Goal: Information Seeking & Learning: Learn about a topic

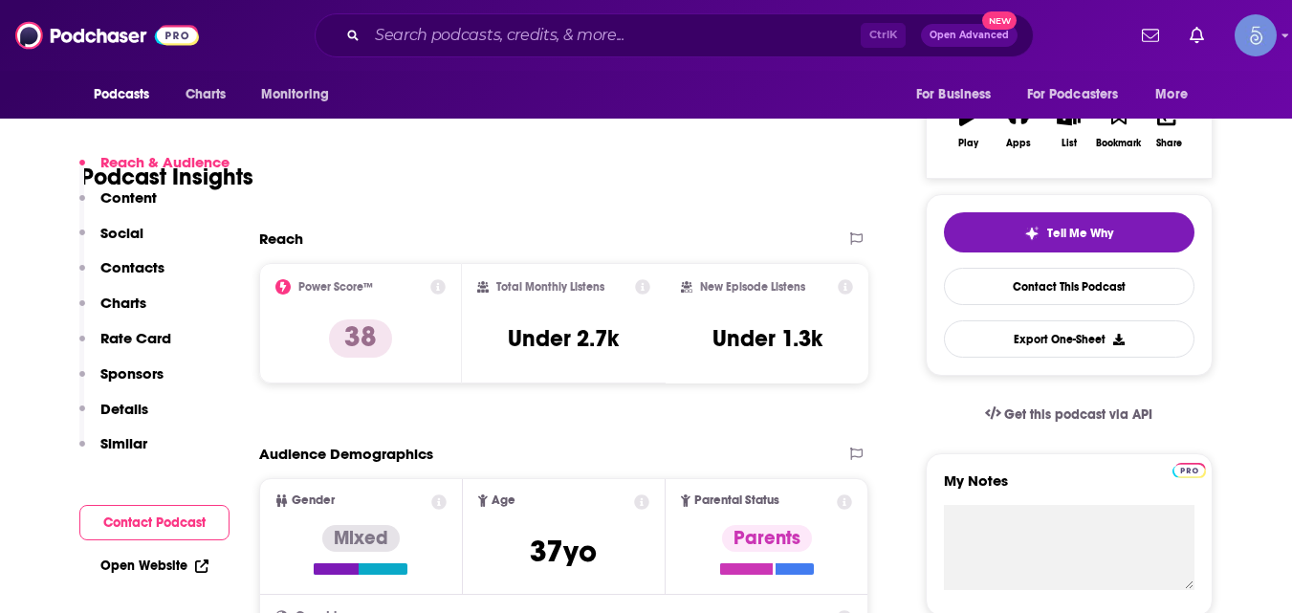
scroll to position [353, 0]
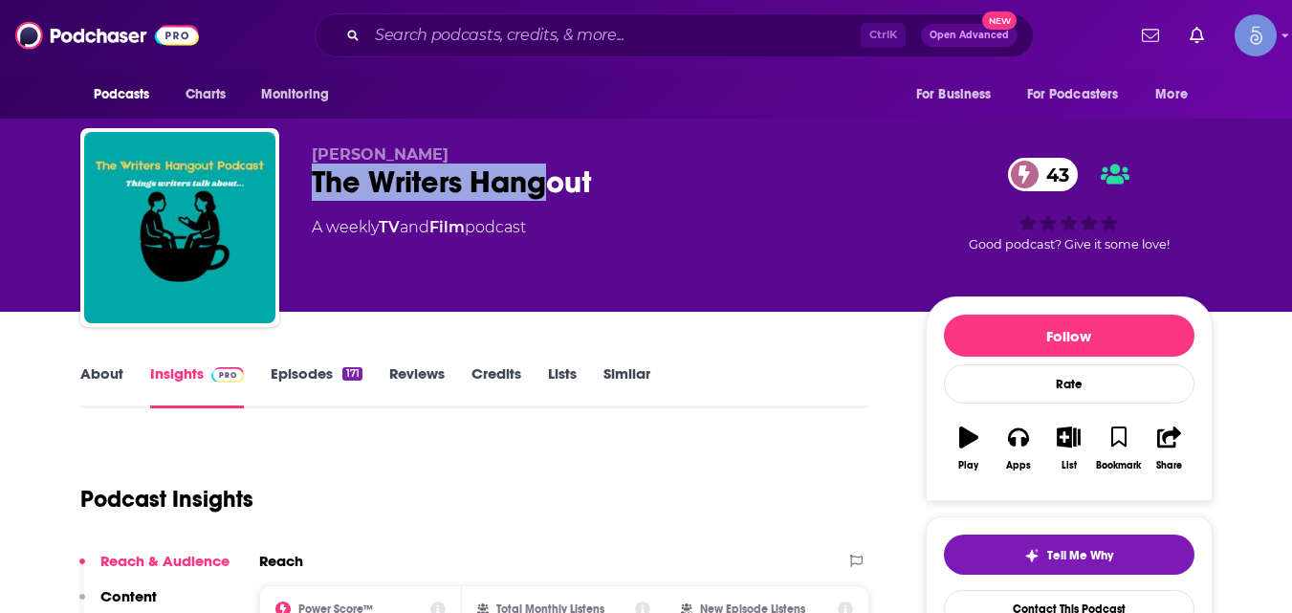
drag, startPoint x: 314, startPoint y: 189, endPoint x: 569, endPoint y: 185, distance: 255.5
click at [553, 184] on div "Sandy Adomaitis The Writers Hangout 43 A weekly TV and Film podcast 43 Good pod…" at bounding box center [646, 231] width 1133 height 207
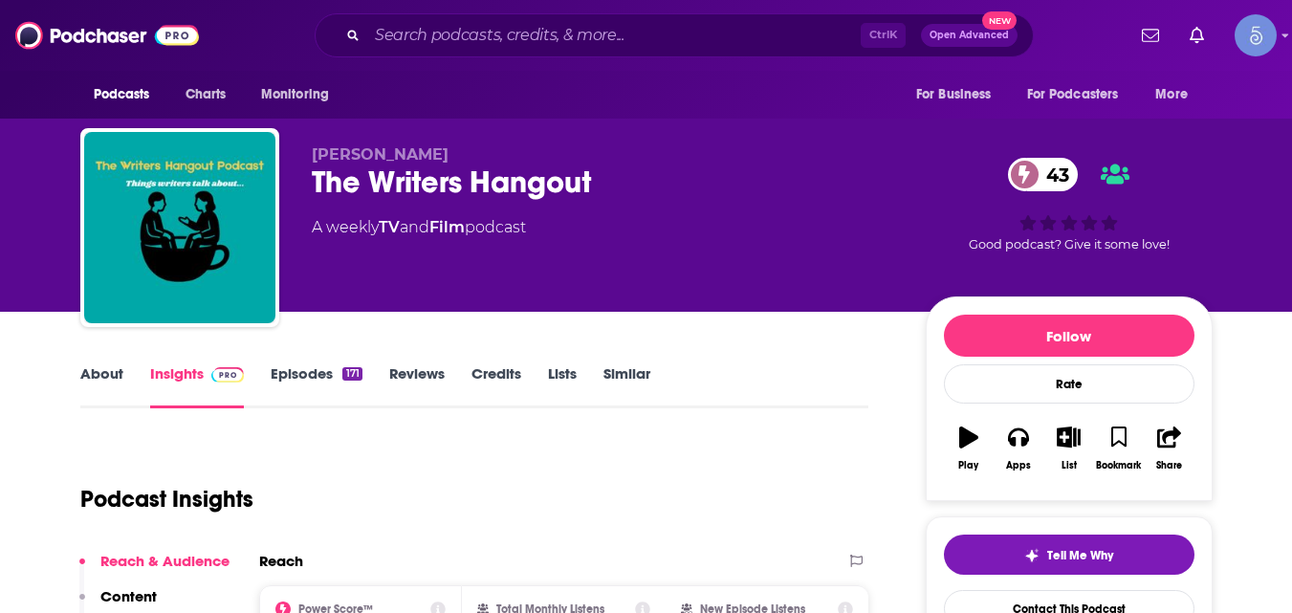
click at [584, 185] on div "The Writers Hangout 43" at bounding box center [604, 182] width 584 height 37
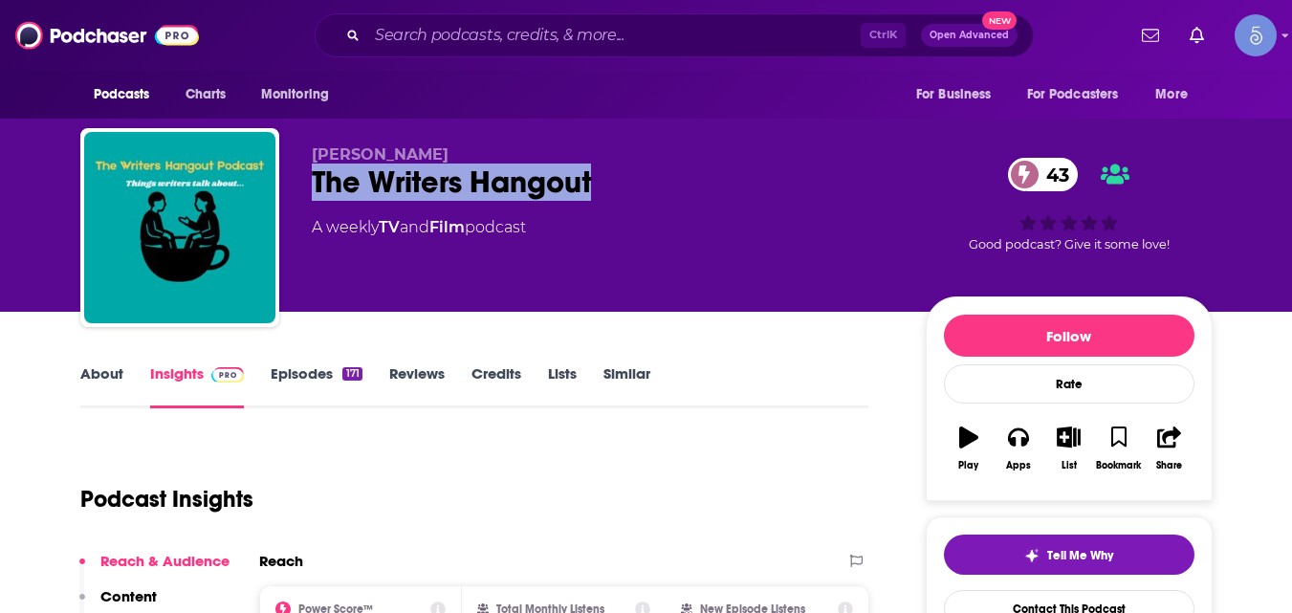
drag, startPoint x: 308, startPoint y: 188, endPoint x: 599, endPoint y: 182, distance: 290.9
click at [599, 182] on div "Sandy Adomaitis The Writers Hangout 43 A weekly TV and Film podcast 43 Good pod…" at bounding box center [646, 231] width 1133 height 207
copy h2 "The Writers Hangout"
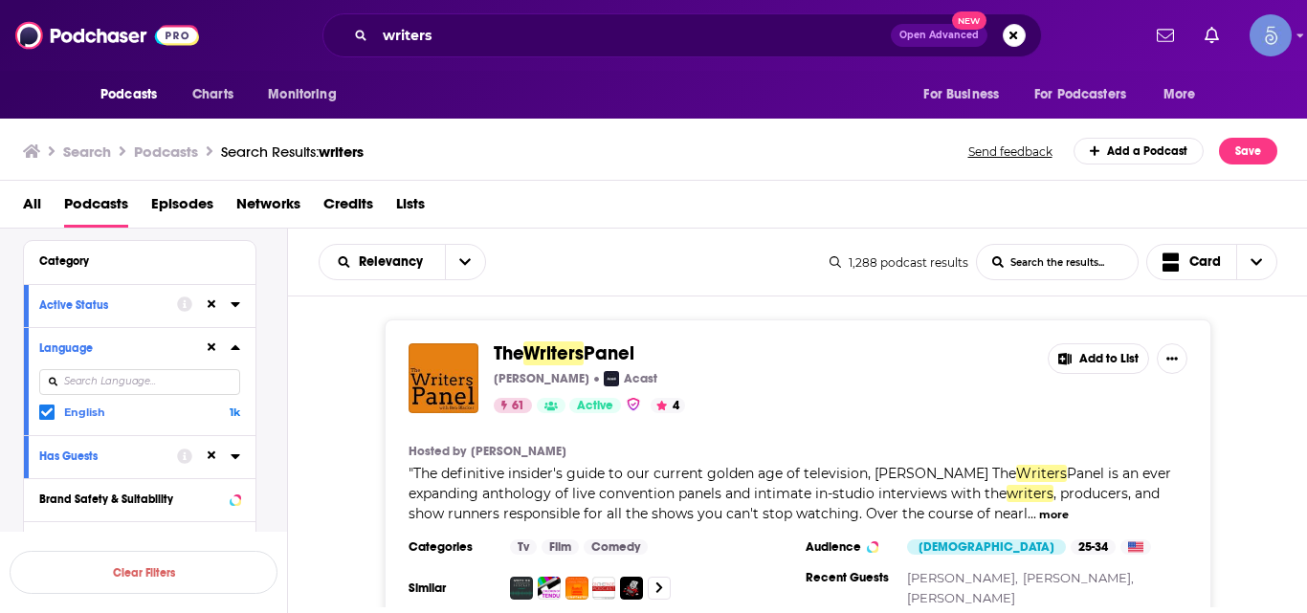
scroll to position [2661, 0]
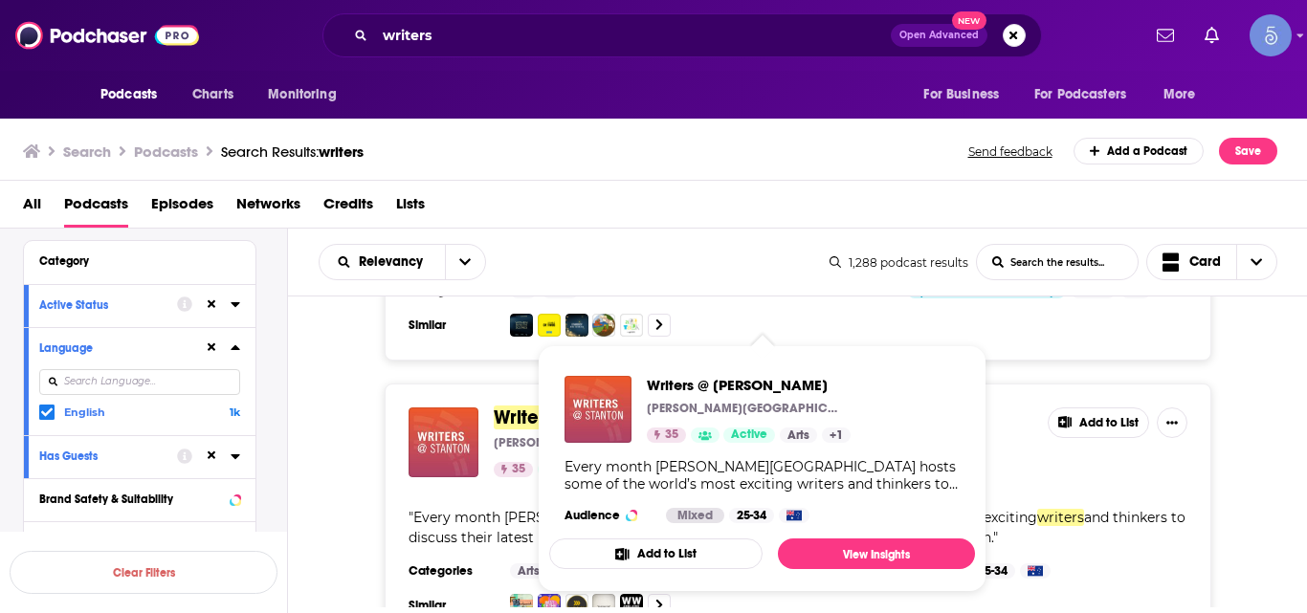
drag, startPoint x: 590, startPoint y: 373, endPoint x: 510, endPoint y: 375, distance: 80.4
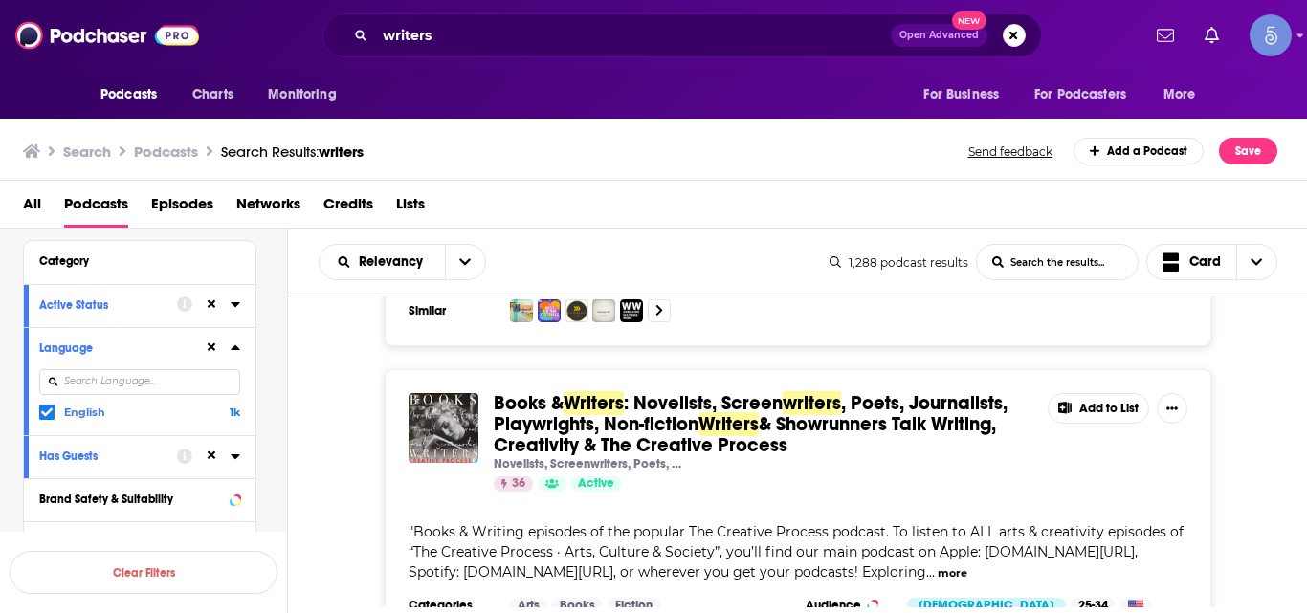
scroll to position [2956, 0]
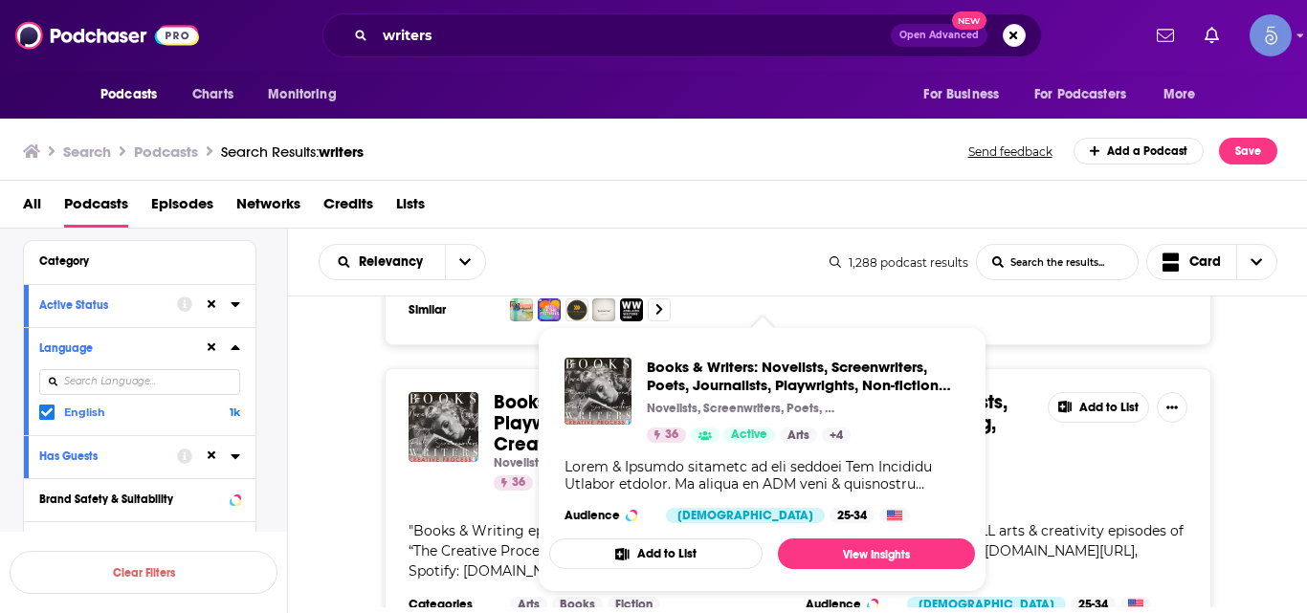
drag, startPoint x: 583, startPoint y: 354, endPoint x: 334, endPoint y: 495, distance: 285.7
click at [334, 495] on div "Books & Writers : Novelists, Screen writers , Poets, Journalists, Playwrights, …" at bounding box center [798, 521] width 1020 height 306
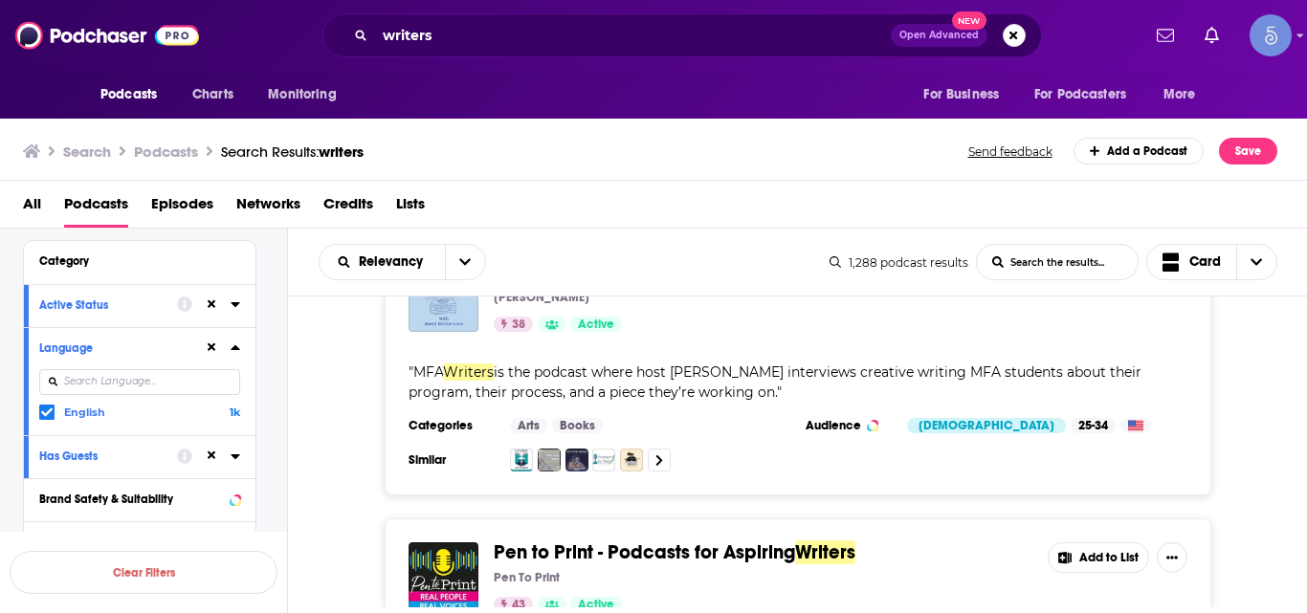
scroll to position [6792, 0]
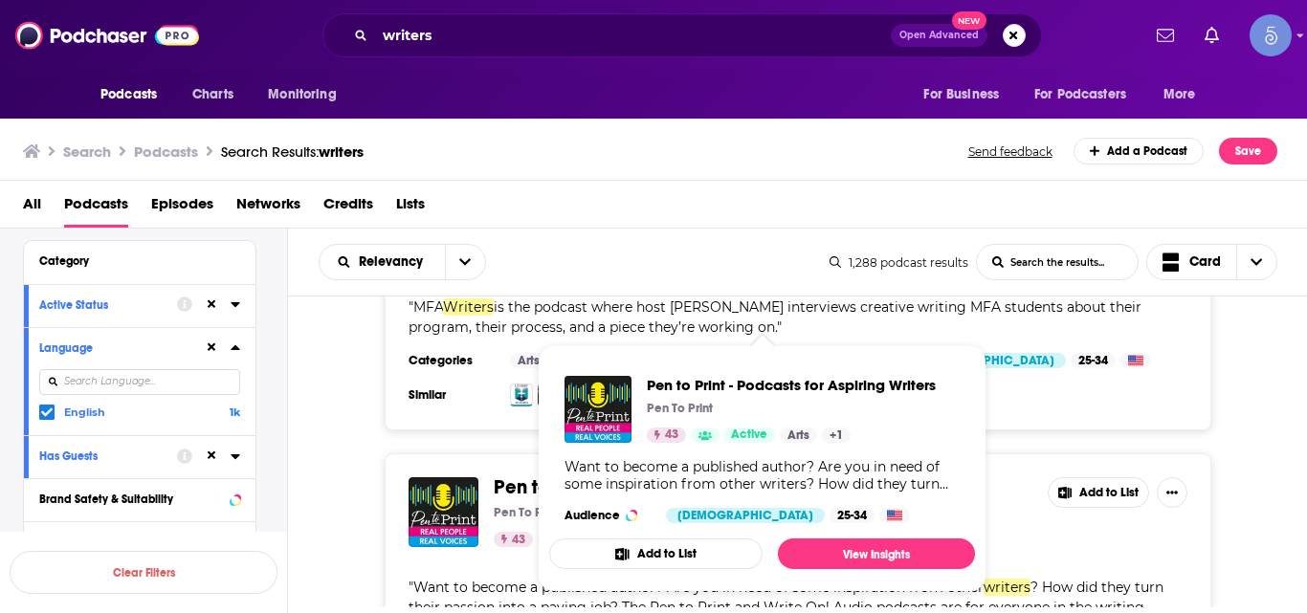
drag, startPoint x: 726, startPoint y: 367, endPoint x: 502, endPoint y: 361, distance: 224.0
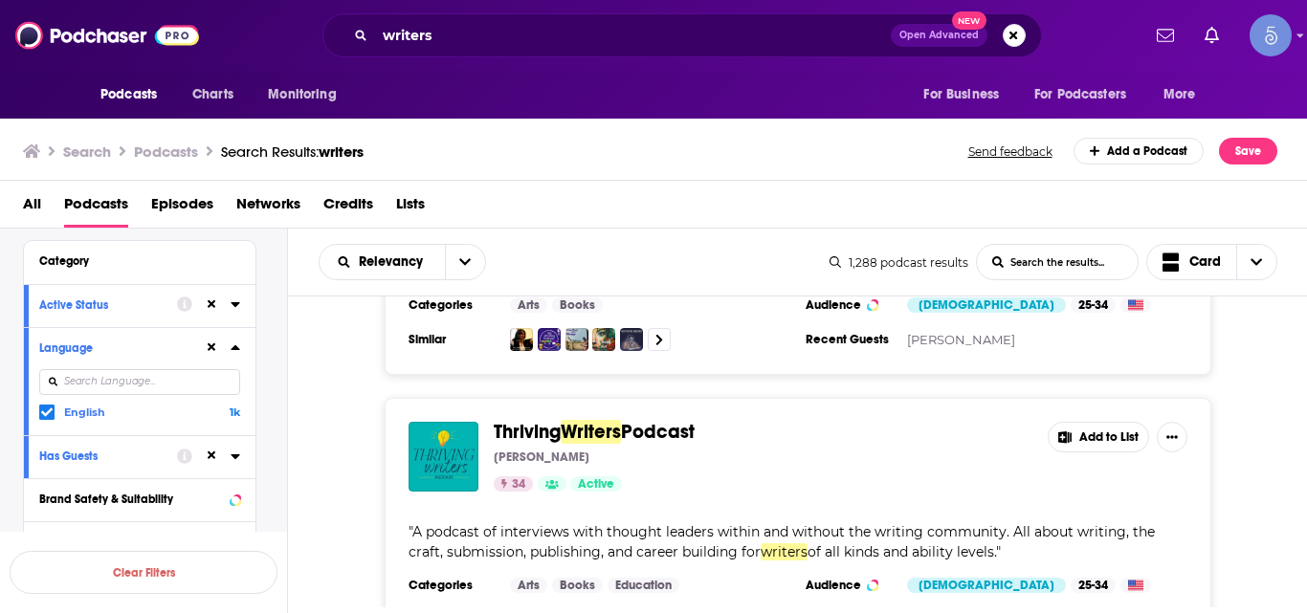
scroll to position [7196, 0]
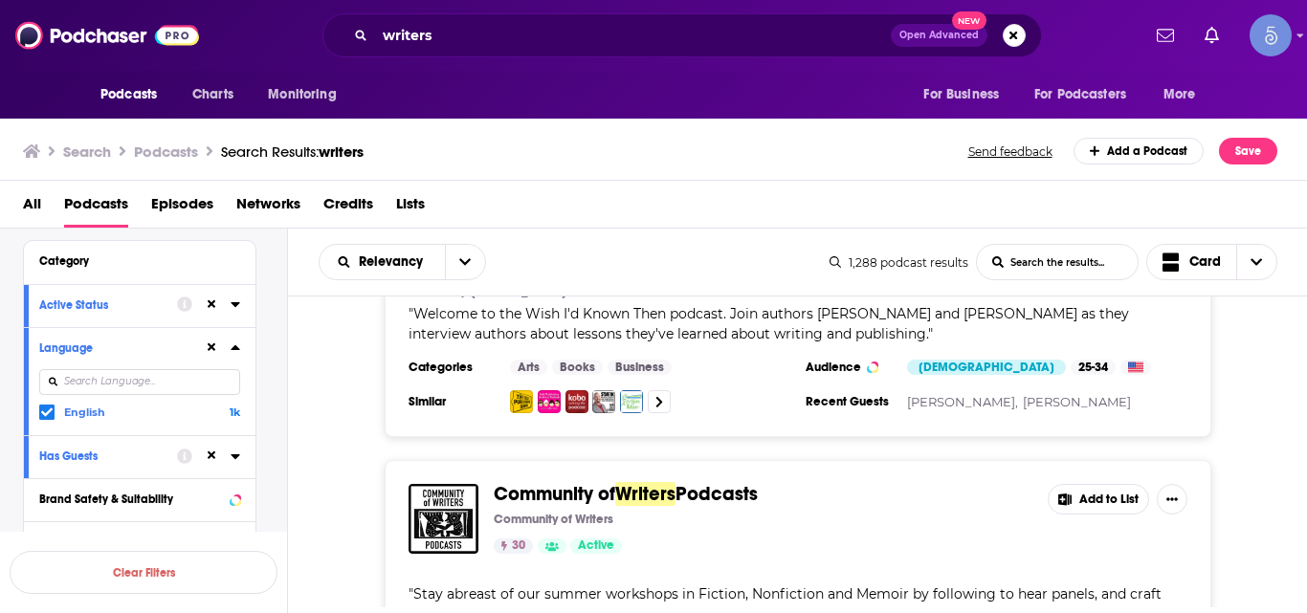
scroll to position [8499, 0]
drag, startPoint x: 626, startPoint y: 346, endPoint x: 358, endPoint y: 408, distance: 274.8
click at [358, 461] on div "Community of Writers Podcasts Community of Writers 30 Active Add to List " Stay…" at bounding box center [798, 599] width 1020 height 277
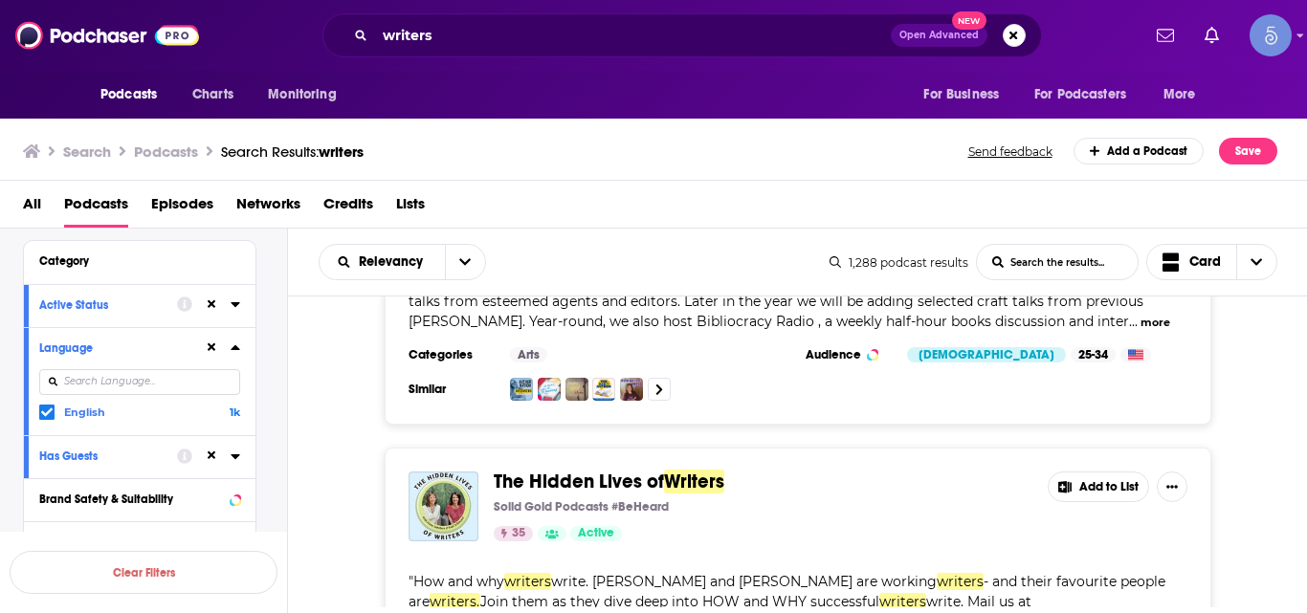
scroll to position [8814, 0]
click at [372, 510] on div "The Hidden Lives of Writers Solid Gold Podcasts #BeHeard 35 Active Add to List …" at bounding box center [798, 585] width 1020 height 277
drag, startPoint x: 627, startPoint y: 343, endPoint x: 362, endPoint y: 419, distance: 275.6
click at [362, 447] on div "The Hidden Lives of Writers Solid Gold Podcasts #BeHeard 35 Active Add to List …" at bounding box center [798, 585] width 1020 height 277
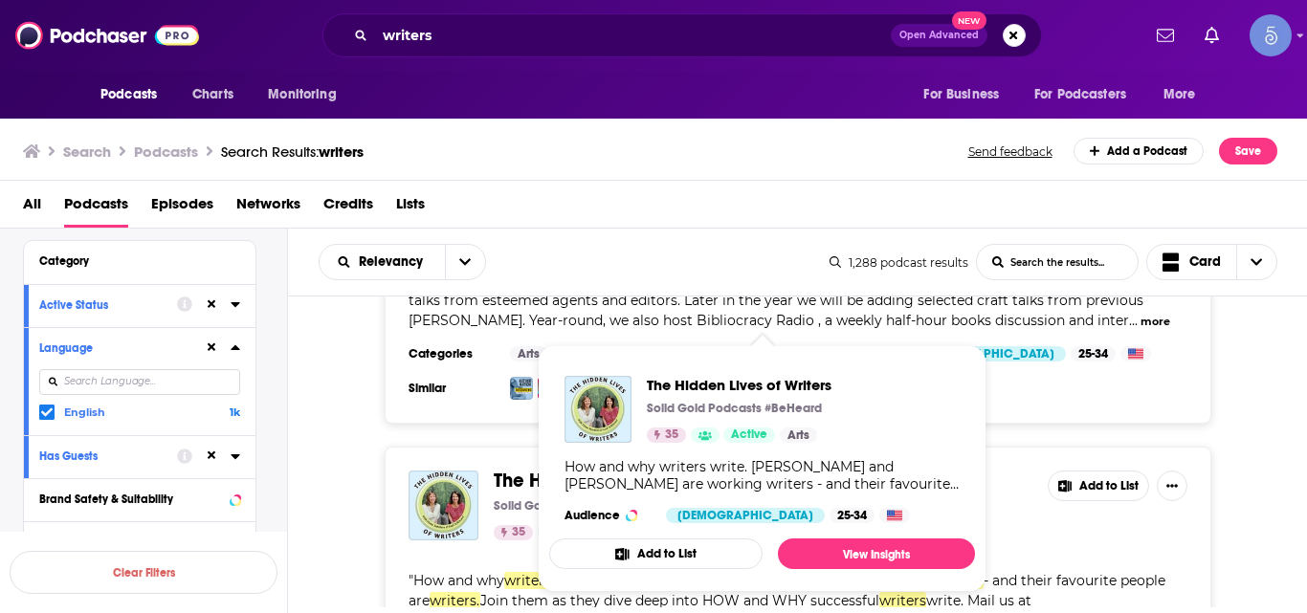
drag, startPoint x: 585, startPoint y: 342, endPoint x: 384, endPoint y: 417, distance: 214.3
click at [384, 447] on div "The Hidden Lives of Writers Solid Gold Podcasts #BeHeard 35 Active Add to List …" at bounding box center [798, 585] width 1020 height 277
drag, startPoint x: 582, startPoint y: 343, endPoint x: 363, endPoint y: 390, distance: 224.0
click at [363, 447] on div "The Hidden Lives of Writers Solid Gold Podcasts #BeHeard 35 Active Add to List …" at bounding box center [798, 585] width 1020 height 277
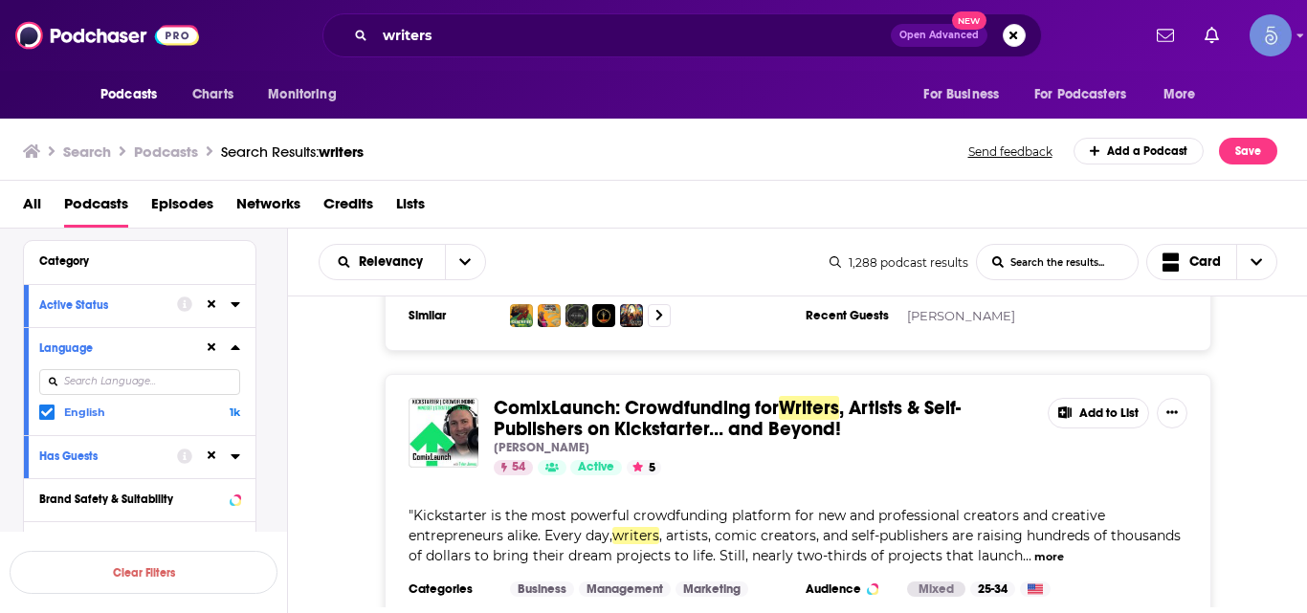
scroll to position [12543, 0]
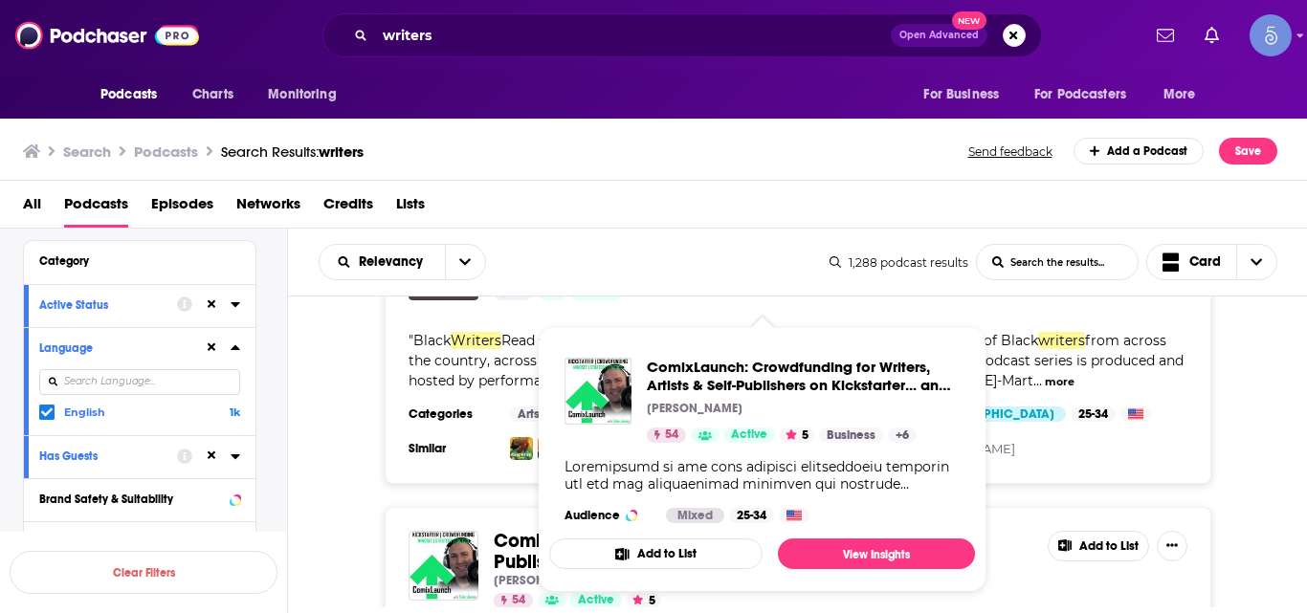
click at [703, 437] on section at bounding box center [636, 448] width 253 height 23
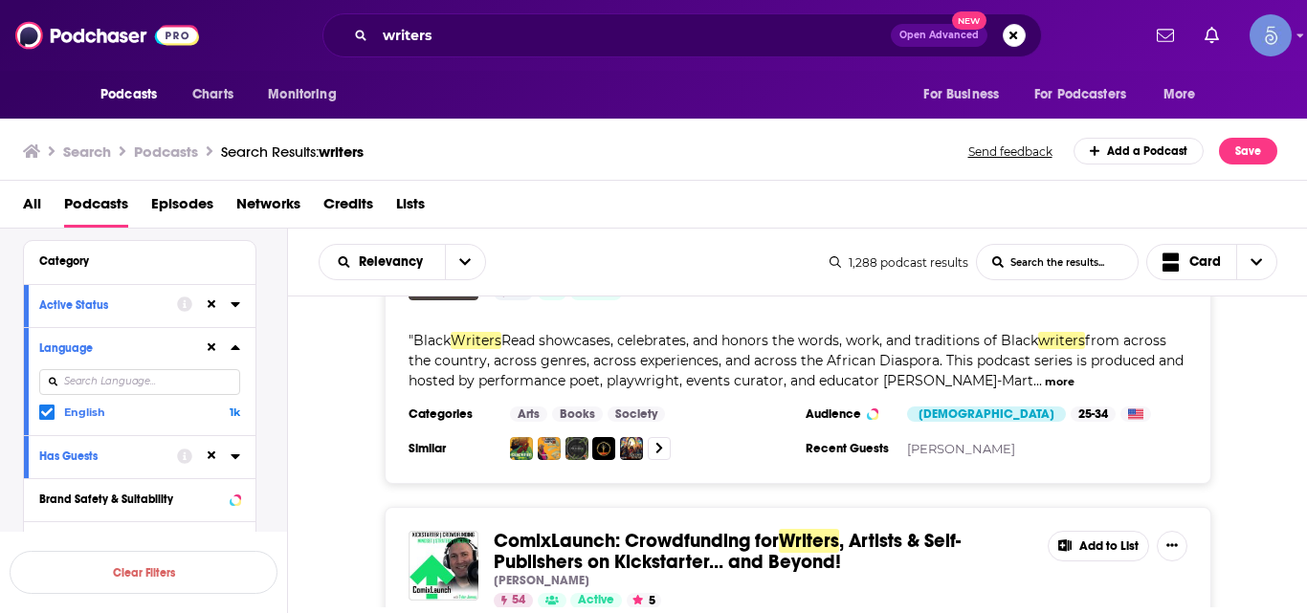
scroll to position [12553, 0]
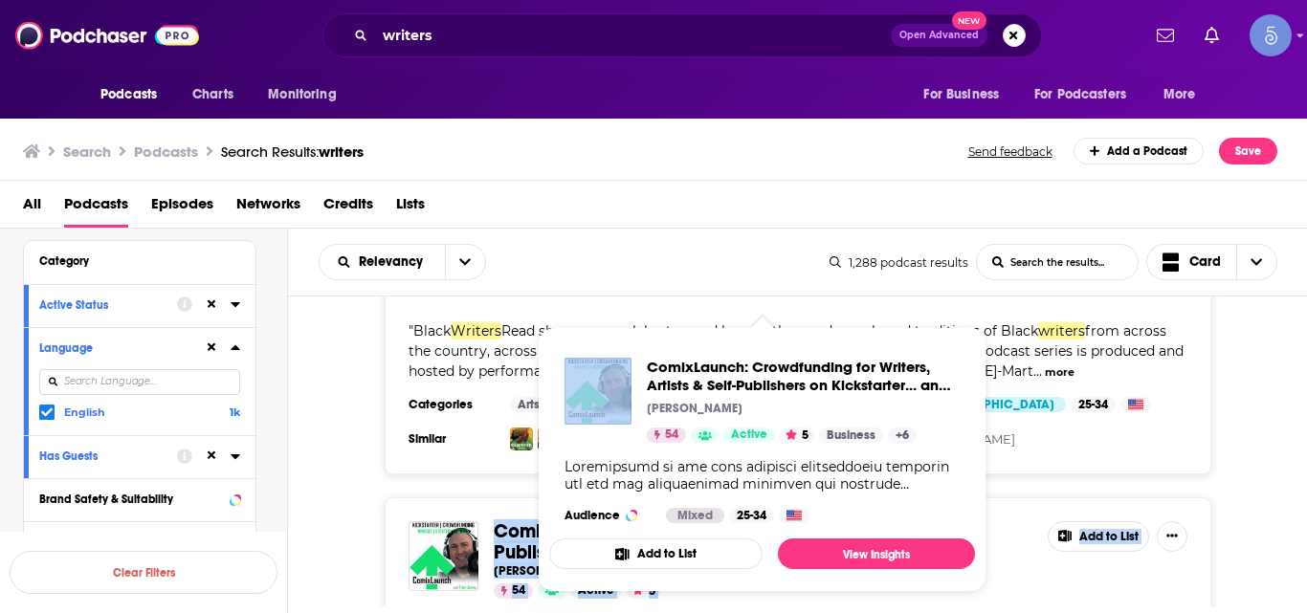
drag, startPoint x: 492, startPoint y: 388, endPoint x: 474, endPoint y: 338, distance: 53.9
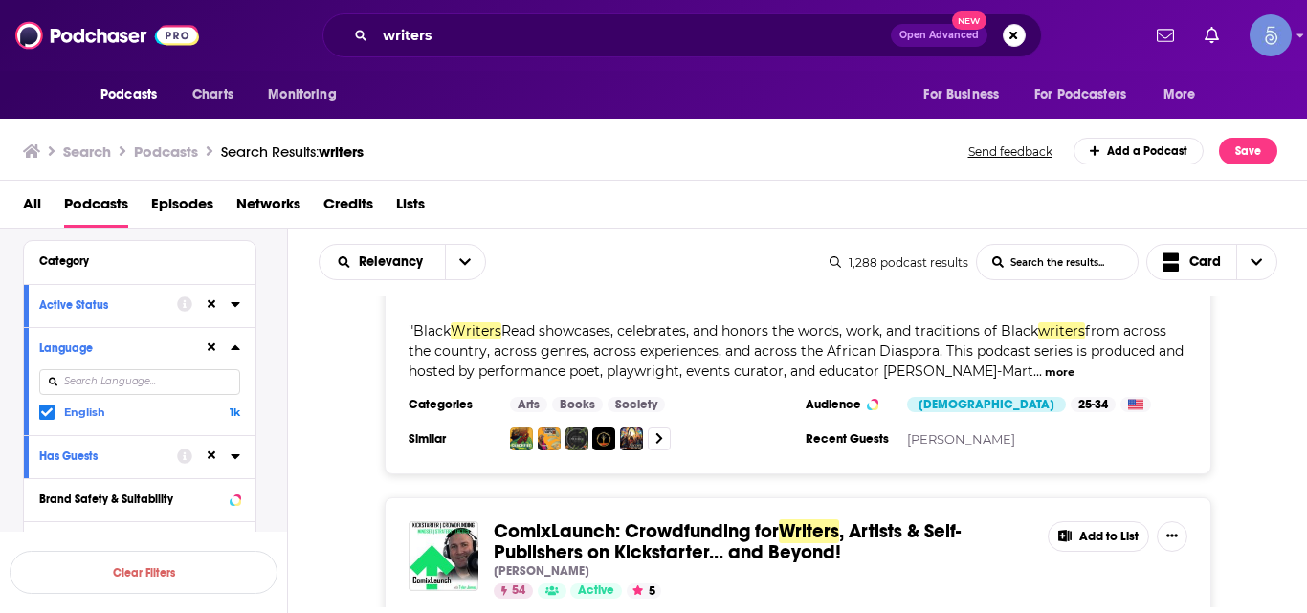
click at [474, 332] on div "Black Writers Read Nicole M. Young-Martin 26 Active Add to List " Black Writers…" at bounding box center [798, 335] width 827 height 277
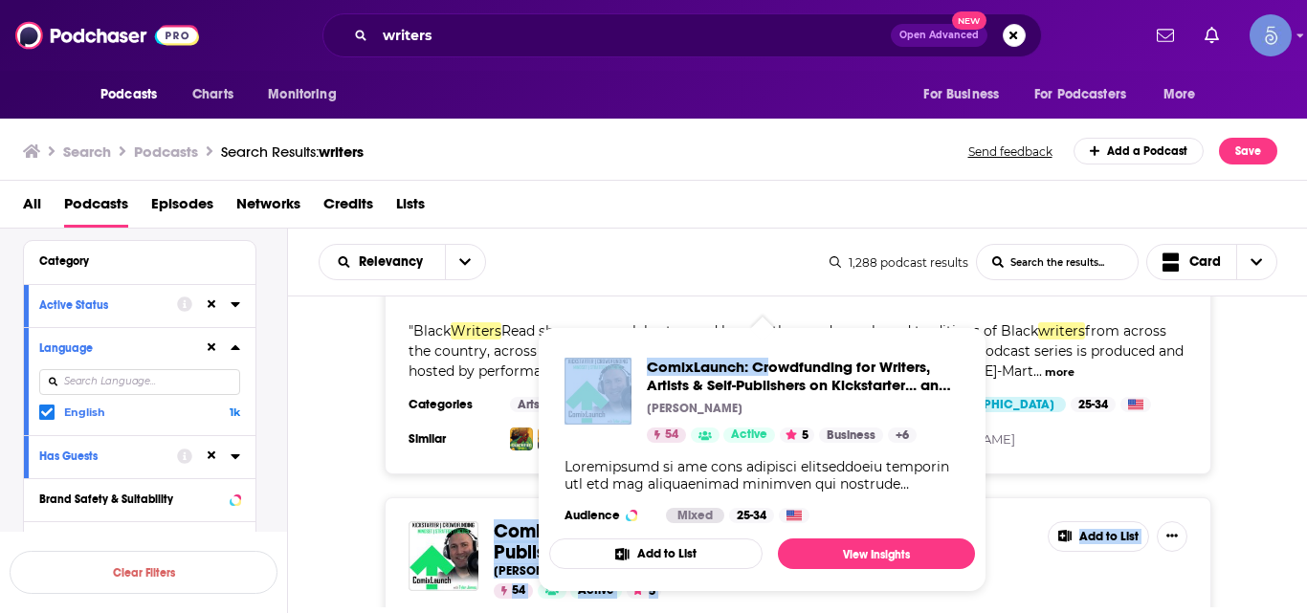
drag, startPoint x: 487, startPoint y: 374, endPoint x: 766, endPoint y: 326, distance: 283.4
click at [766, 326] on div "Podcasts Charts Monitoring writers Open Advanced New For Business For Podcaster…" at bounding box center [653, 306] width 1307 height 613
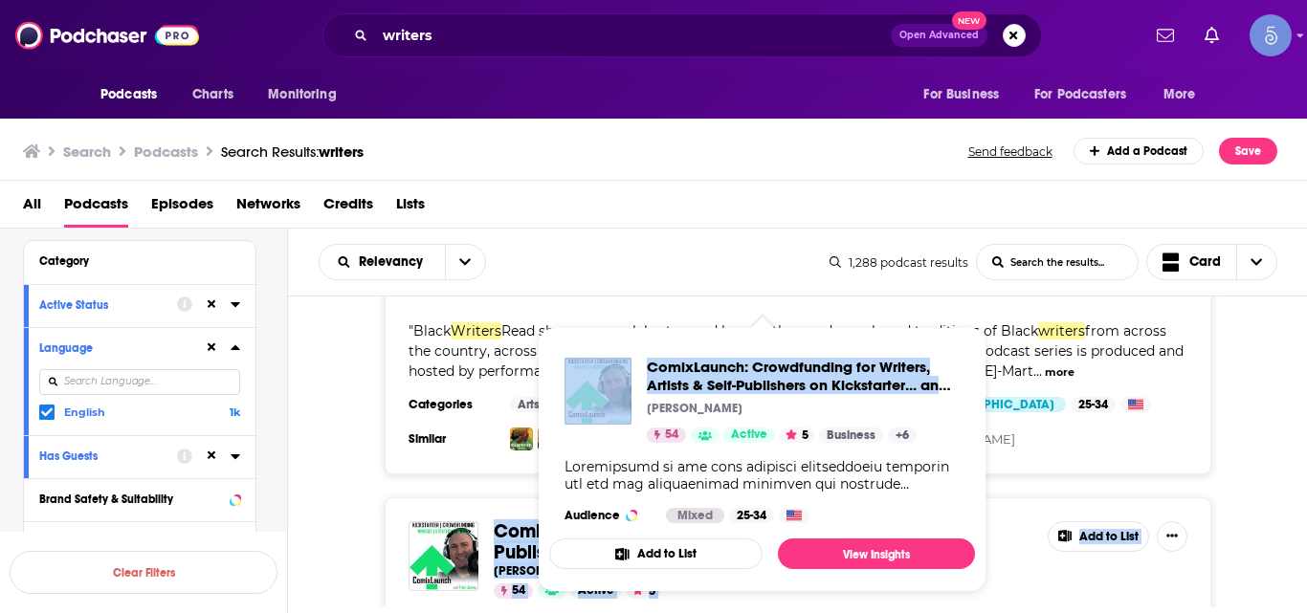
drag, startPoint x: 494, startPoint y: 375, endPoint x: 821, endPoint y: 394, distance: 327.7
click at [821, 394] on div "Podcasts Charts Monitoring writers Open Advanced New For Business For Podcaster…" at bounding box center [653, 306] width 1307 height 613
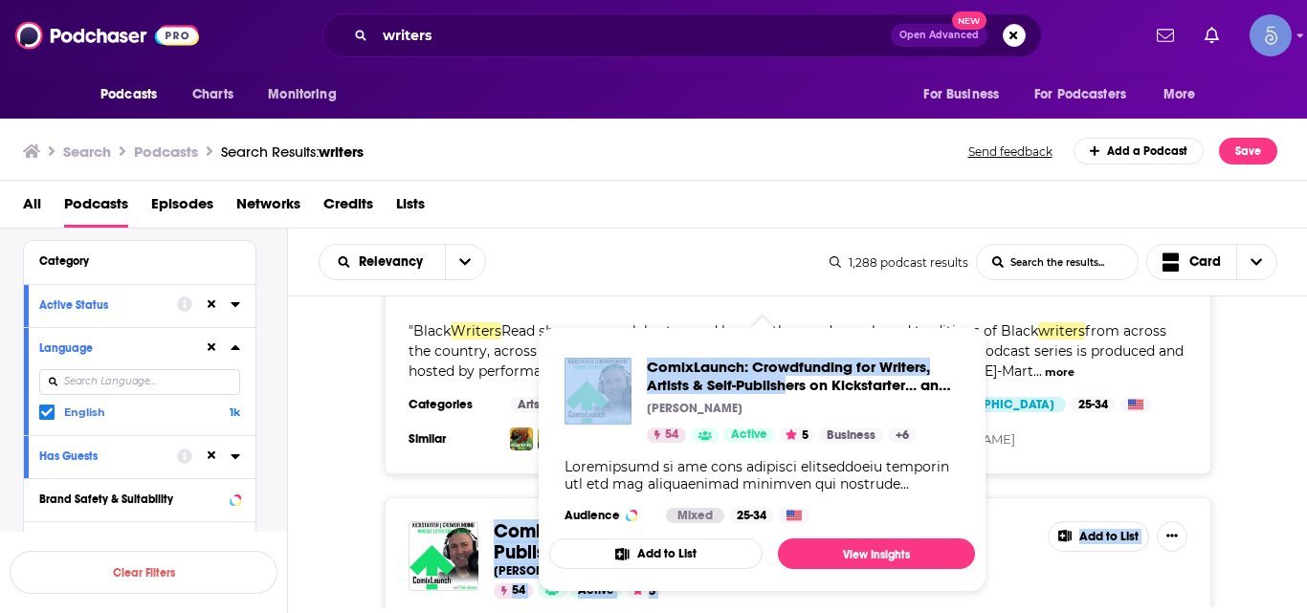
drag, startPoint x: 496, startPoint y: 375, endPoint x: 788, endPoint y: 386, distance: 292.9
click at [788, 386] on div "Podcasts Charts Monitoring writers Open Advanced New For Business For Podcaster…" at bounding box center [653, 306] width 1307 height 613
drag, startPoint x: 489, startPoint y: 372, endPoint x: 763, endPoint y: 431, distance: 280.9
click at [763, 431] on div "Podcasts Charts Monitoring writers Open Advanced New For Business For Podcaster…" at bounding box center [653, 306] width 1307 height 613
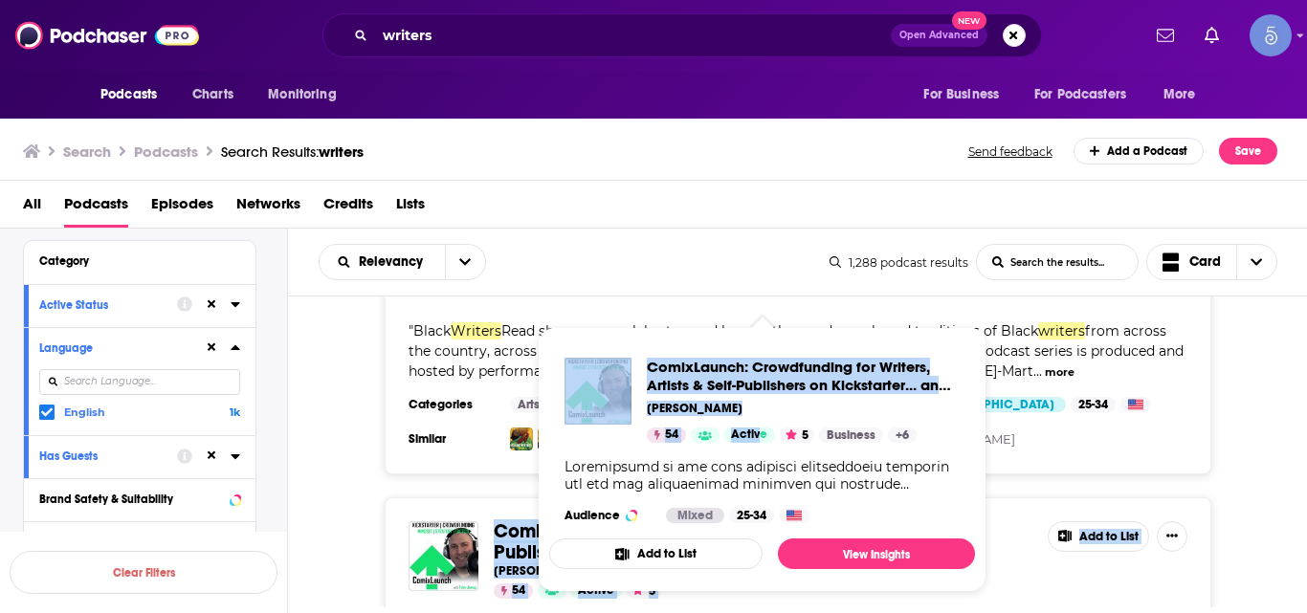
click at [538, 340] on span "ComixLaunch: Crowdfunding for Writers, Artists & Self-Publishers on Kickstarter…" at bounding box center [762, 460] width 449 height 288
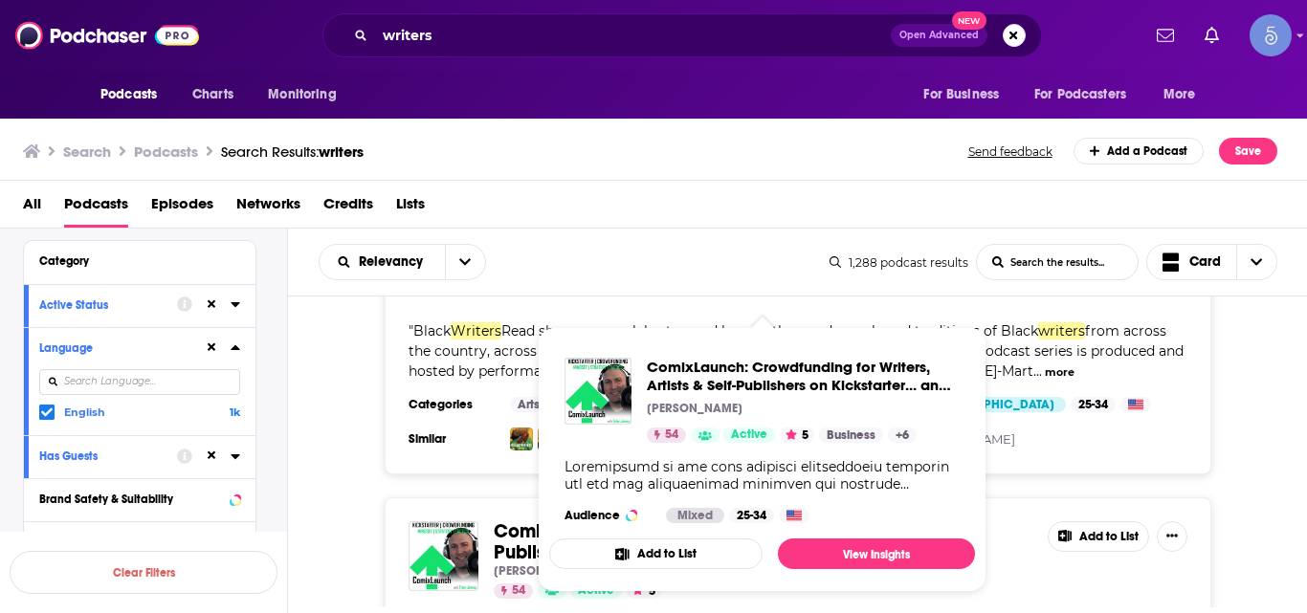
click at [1027, 563] on div "Tyler James" at bounding box center [763, 570] width 539 height 15
click at [922, 419] on div "ComixLaunch: Crowdfunding for Writers, Artists & Self-Publishers on Kickstarter…" at bounding box center [803, 400] width 313 height 85
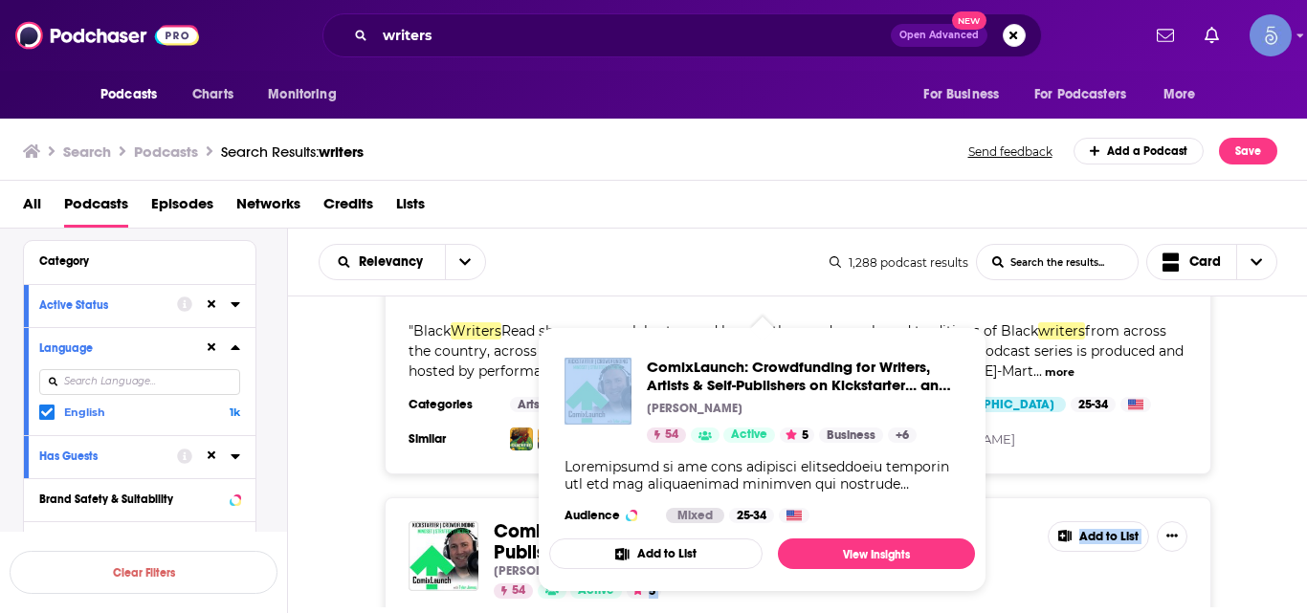
drag, startPoint x: 829, startPoint y: 446, endPoint x: 570, endPoint y: 405, distance: 262.5
click at [570, 405] on div "Podcasts Charts Monitoring writers Open Advanced New For Business For Podcaster…" at bounding box center [653, 306] width 1307 height 613
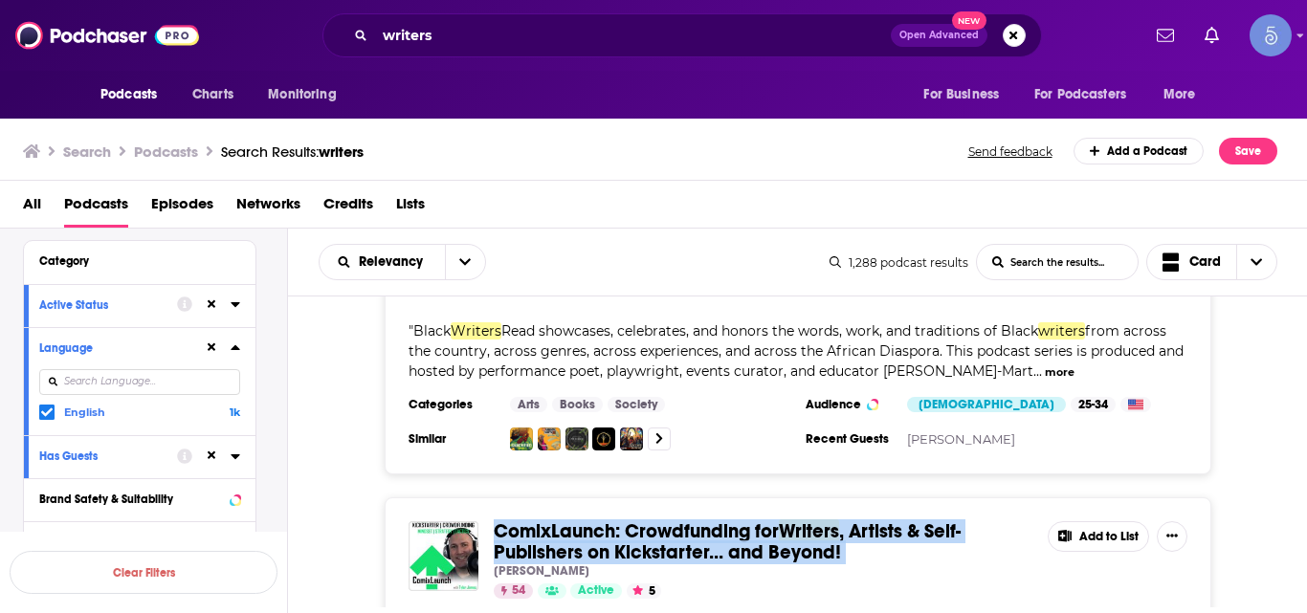
copy span "ComixLaunch: Crowdfunding for Writers , Artists & Self-Publishers on Kickstarte…"
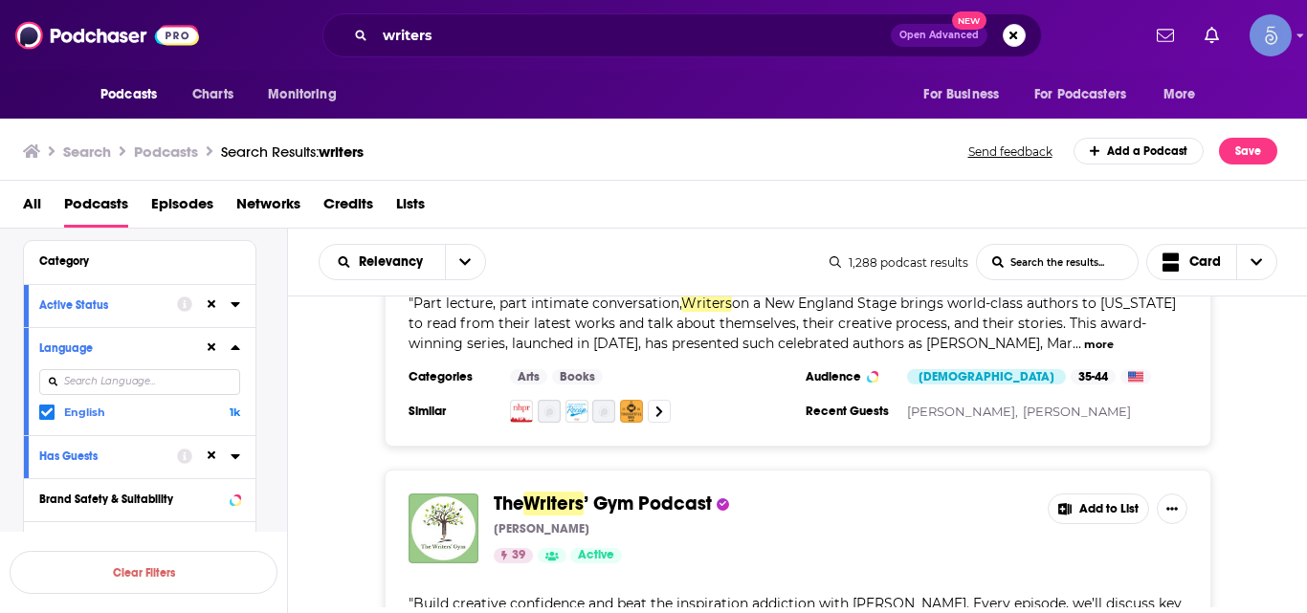
scroll to position [14109, 0]
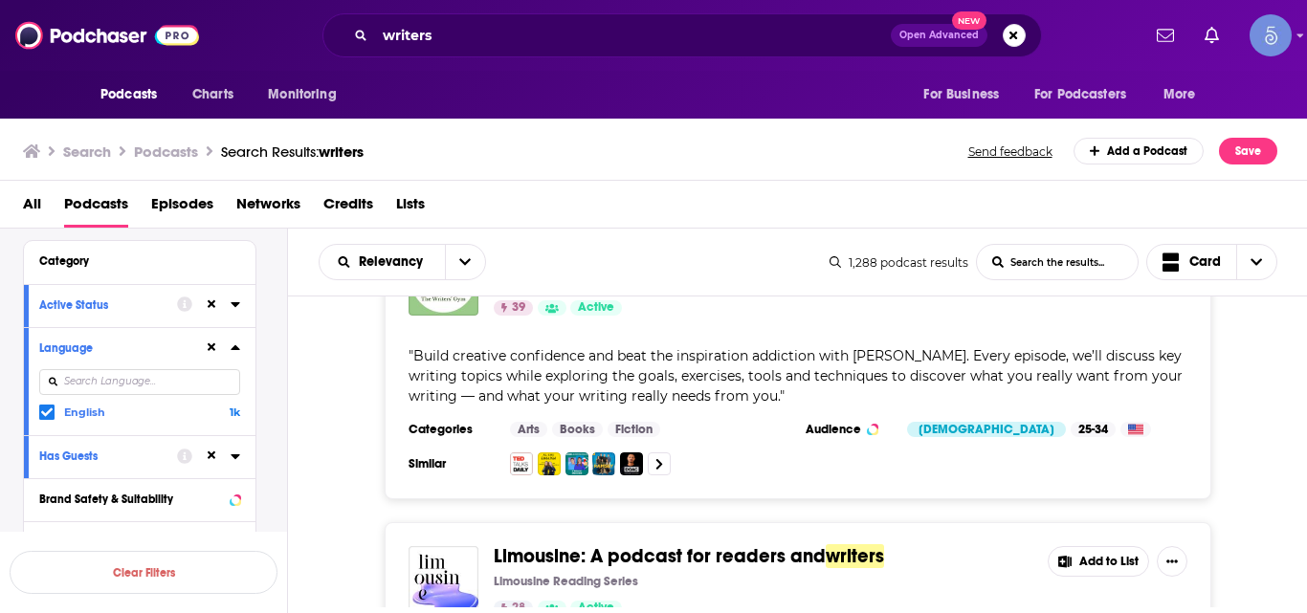
drag, startPoint x: 545, startPoint y: 320, endPoint x: 344, endPoint y: 418, distance: 223.3
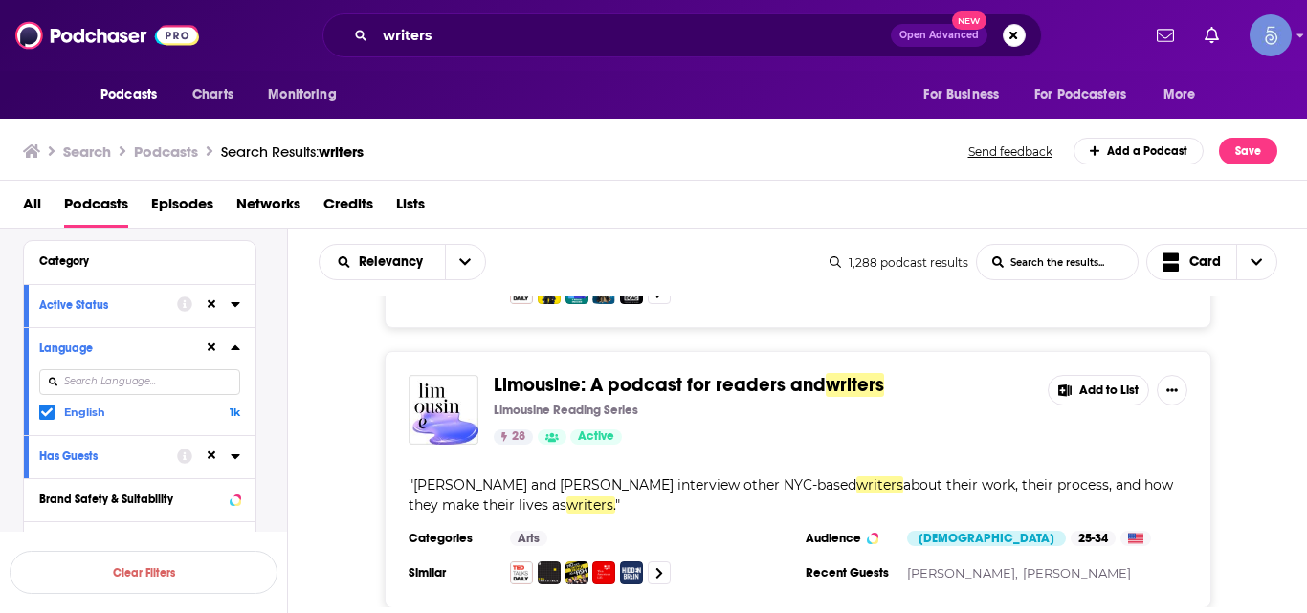
scroll to position [14481, 0]
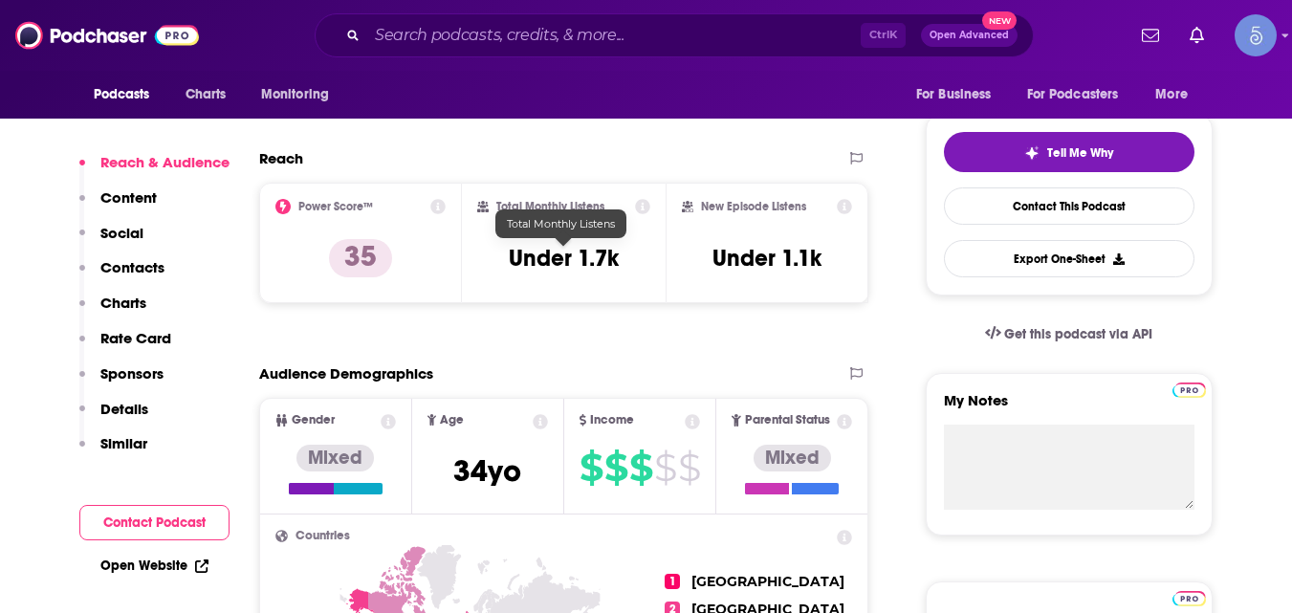
scroll to position [404, 0]
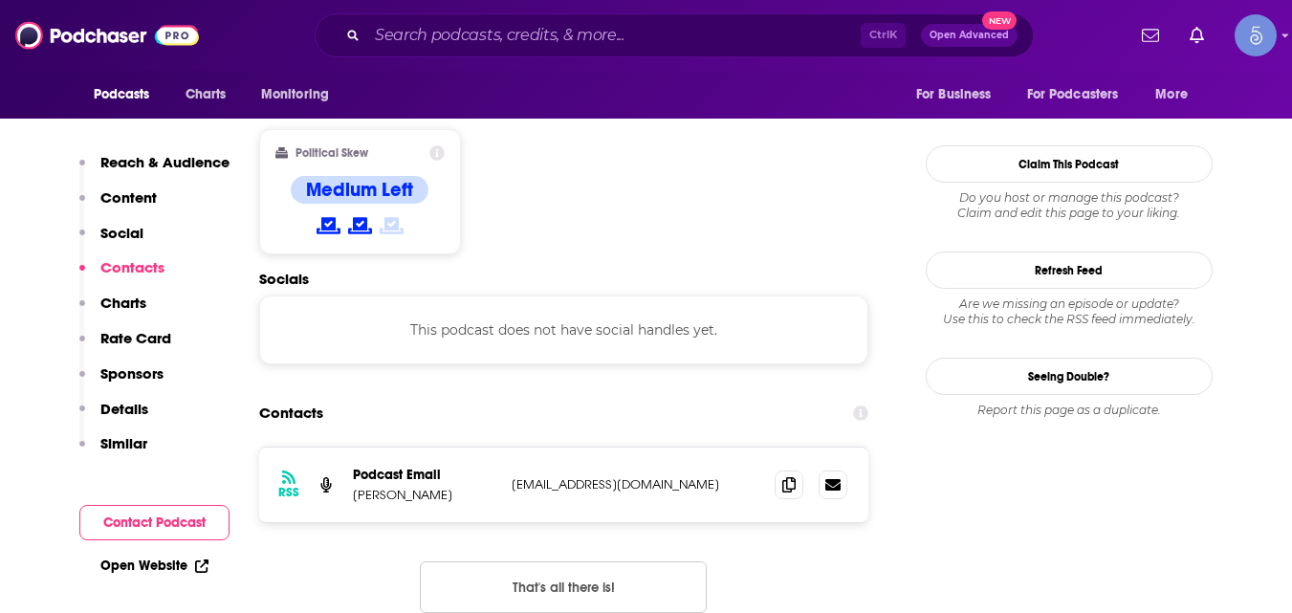
scroll to position [1488, 0]
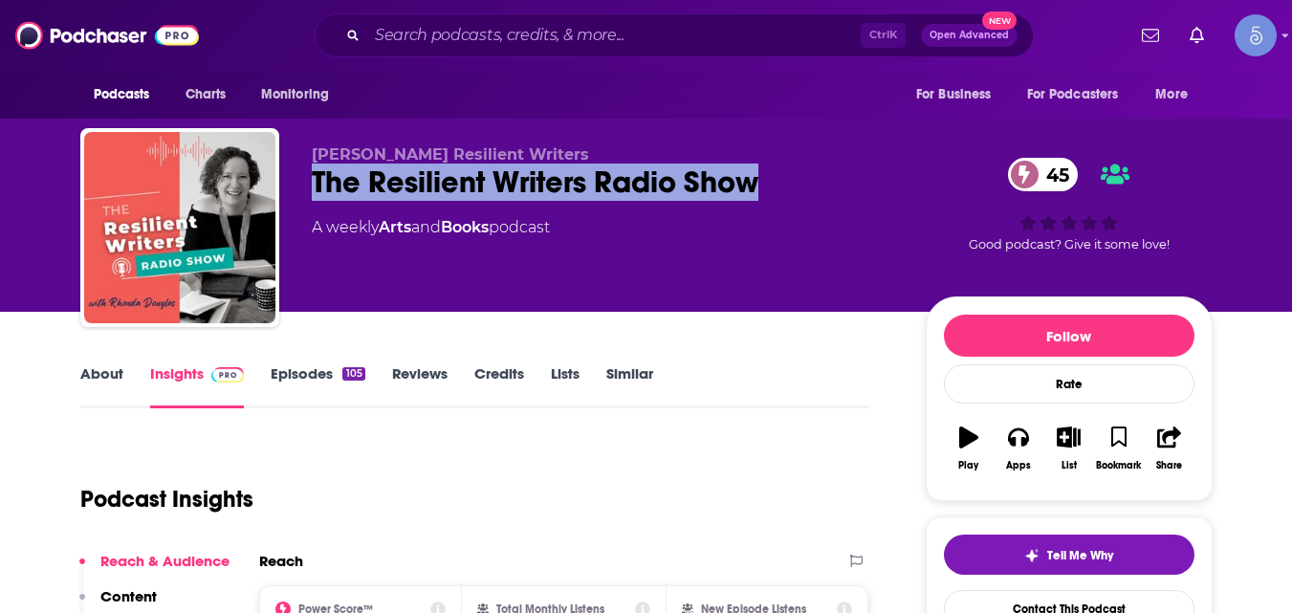
drag, startPoint x: 312, startPoint y: 176, endPoint x: 751, endPoint y: 186, distance: 439.2
click at [751, 186] on div "The Resilient Writers Radio Show 45" at bounding box center [604, 182] width 584 height 37
copy h2 "The Resilient Writers Radio Show"
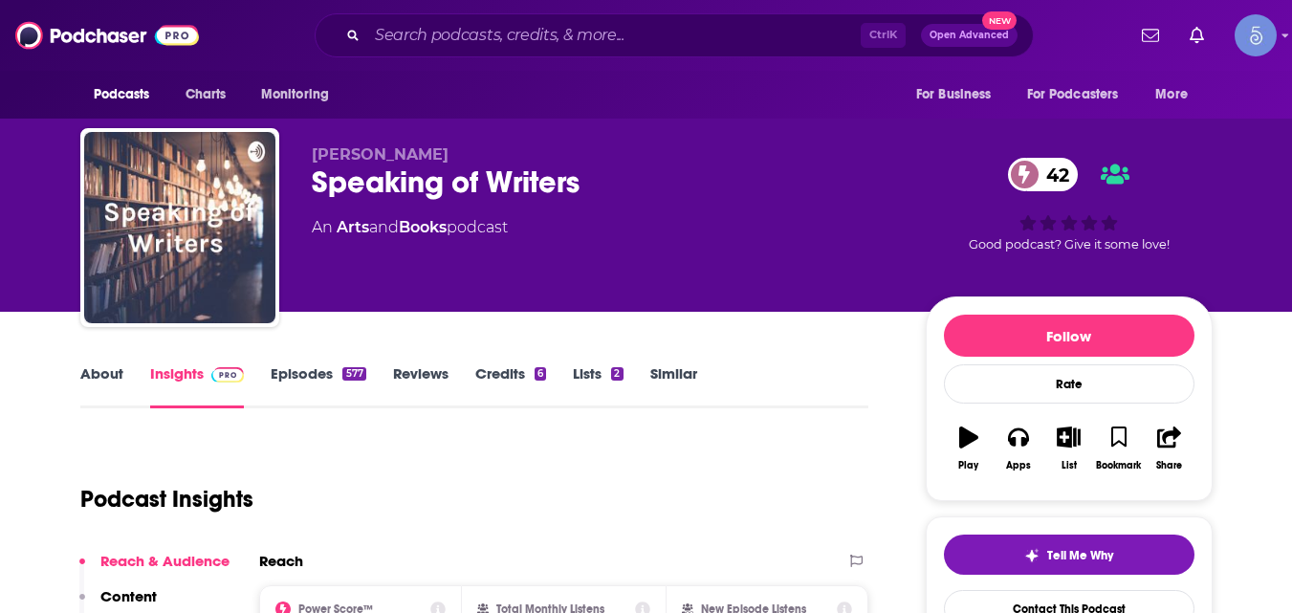
click at [315, 184] on div "Speaking of Writers 42" at bounding box center [604, 182] width 584 height 37
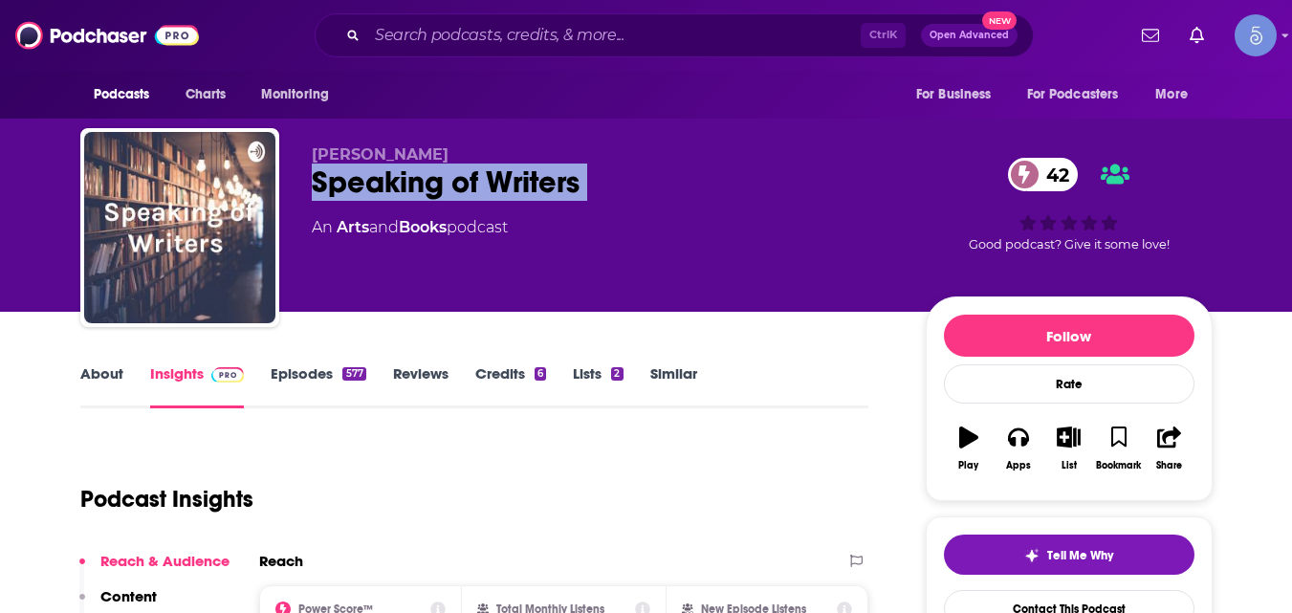
click at [315, 184] on div "Speaking of Writers 42" at bounding box center [604, 182] width 584 height 37
copy div "Speaking of Writers 42"
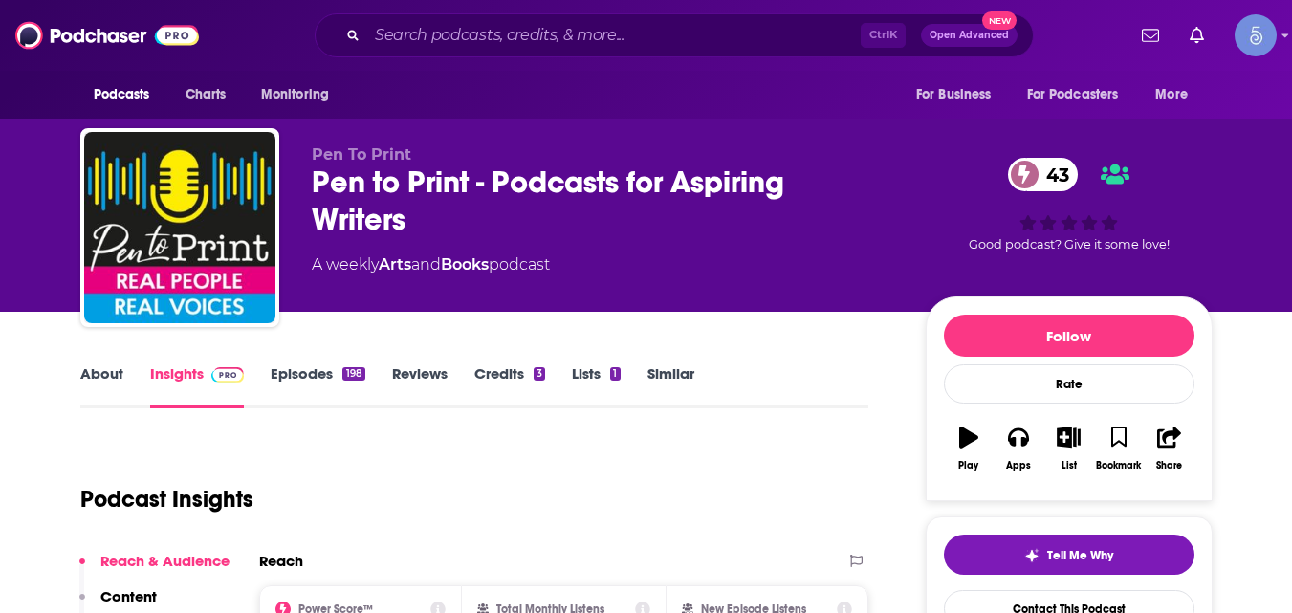
click at [316, 177] on div "Pen to Print - Podcasts for Aspiring Writers 43" at bounding box center [604, 201] width 584 height 75
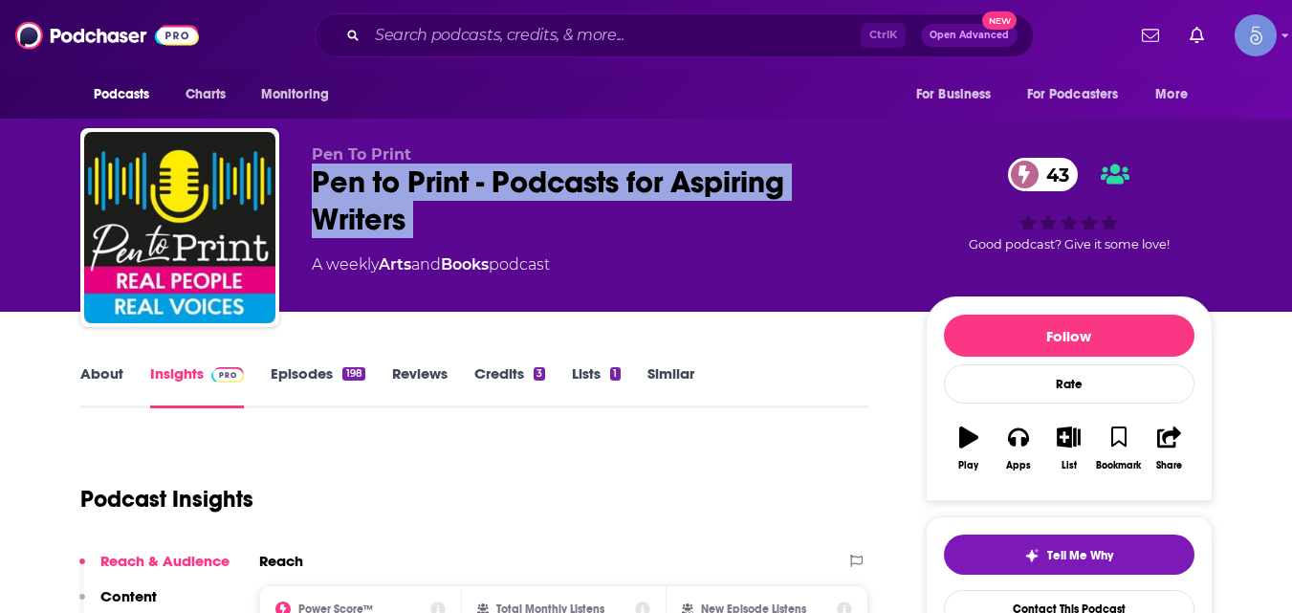
click at [316, 177] on div "Pen to Print - Podcasts for Aspiring Writers 43" at bounding box center [604, 201] width 584 height 75
copy div "Pen to Print - Podcasts for Aspiring Writers 43"
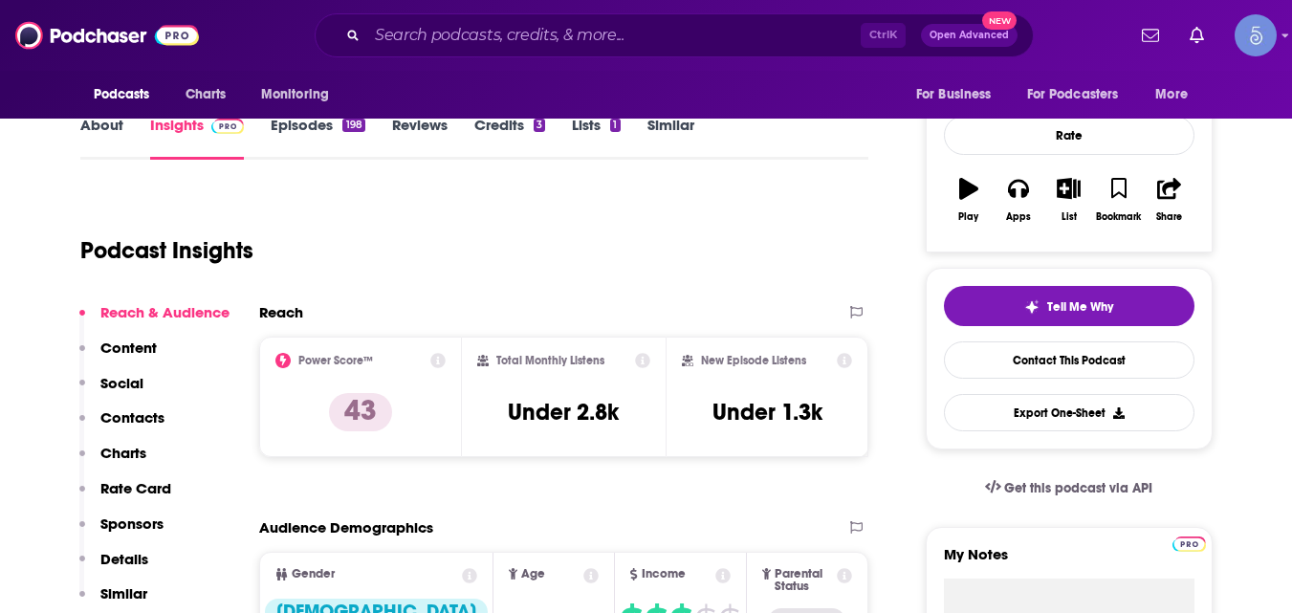
scroll to position [246, 0]
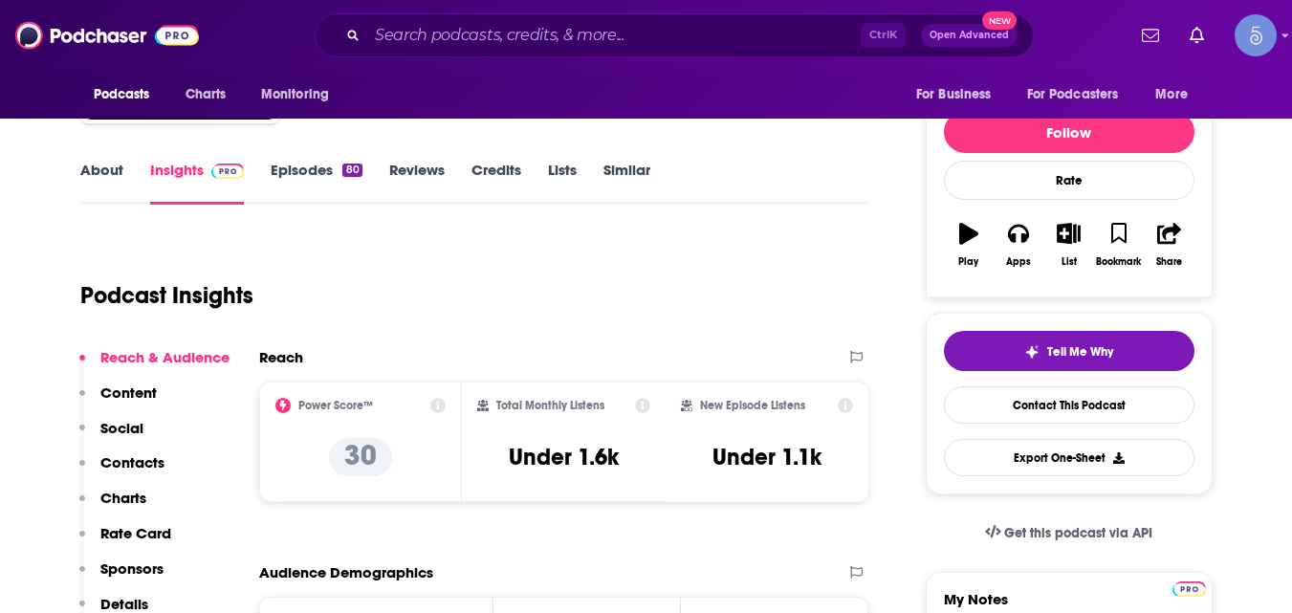
scroll to position [205, 0]
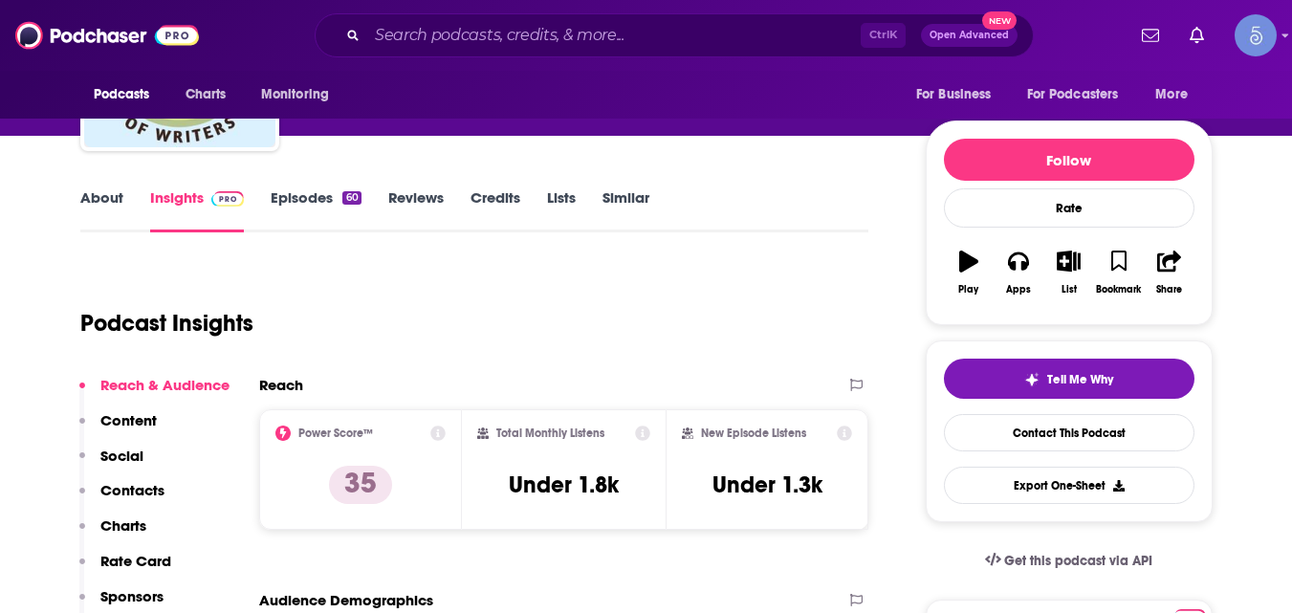
scroll to position [173, 0]
